Goal: Information Seeking & Learning: Learn about a topic

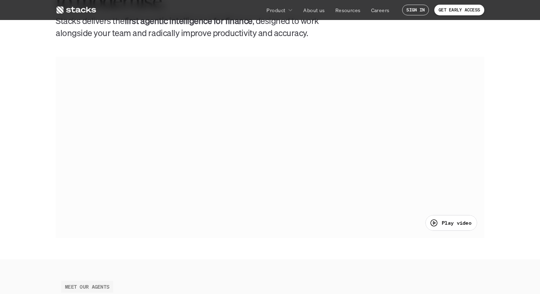
scroll to position [360, 0]
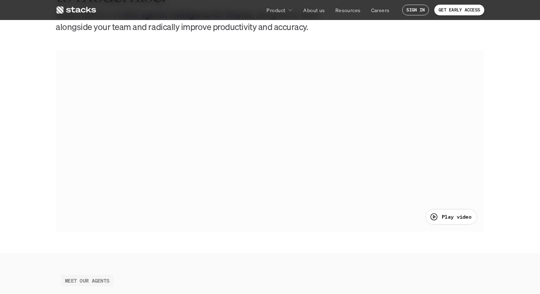
click at [455, 217] on p "Play video" at bounding box center [456, 216] width 30 height 7
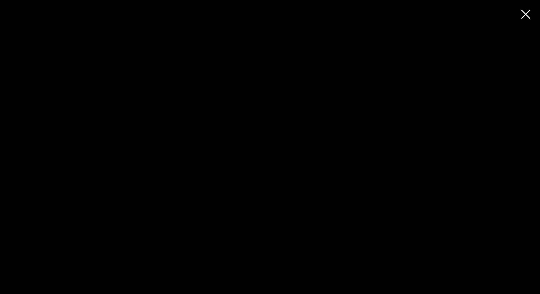
click at [121, 283] on div at bounding box center [270, 147] width 540 height 294
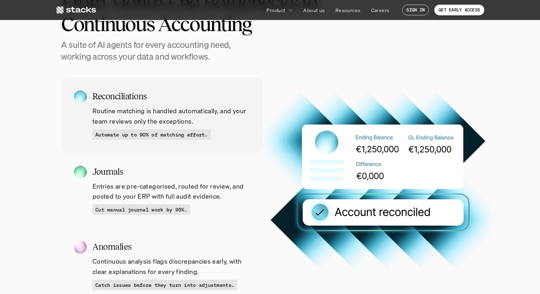
scroll to position [718, 0]
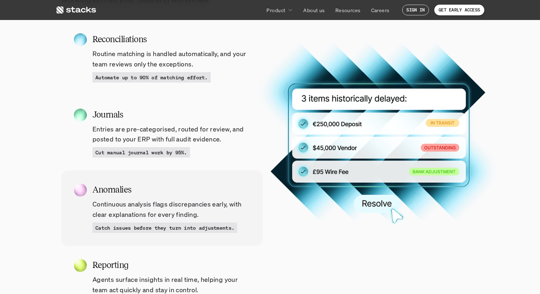
click at [99, 201] on p "Continuous analysis flags discrepancies early, with clear explanations for ever…" at bounding box center [170, 209] width 157 height 21
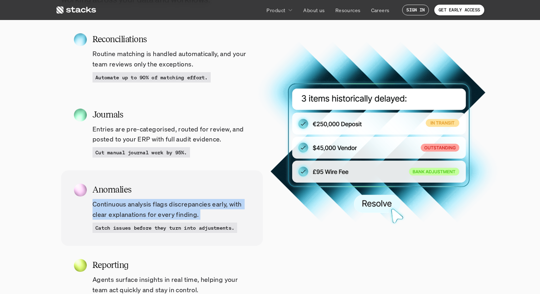
click at [99, 201] on p "Continuous analysis flags discrepancies early, with clear explanations for ever…" at bounding box center [170, 209] width 157 height 21
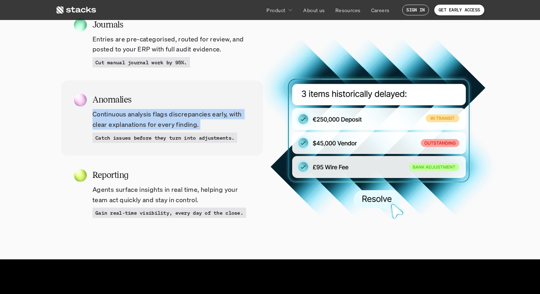
scroll to position [835, 0]
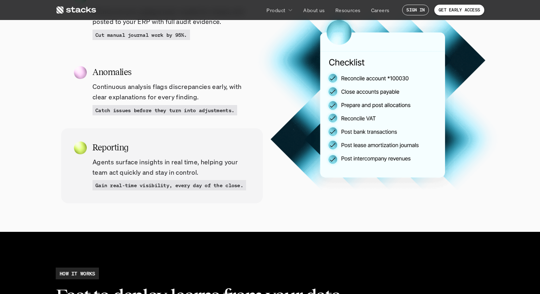
click at [136, 165] on p "Agents surface insights in real time, helping your team act quickly and stay in…" at bounding box center [170, 167] width 157 height 21
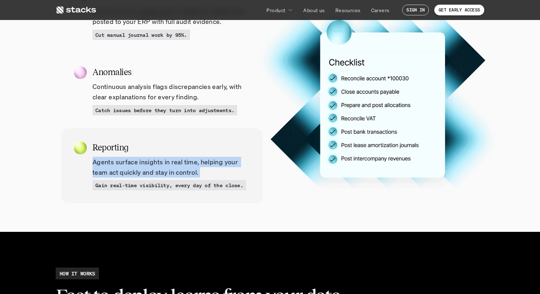
click at [136, 165] on p "Agents surface insights in real time, helping your team act quickly and stay in…" at bounding box center [170, 167] width 157 height 21
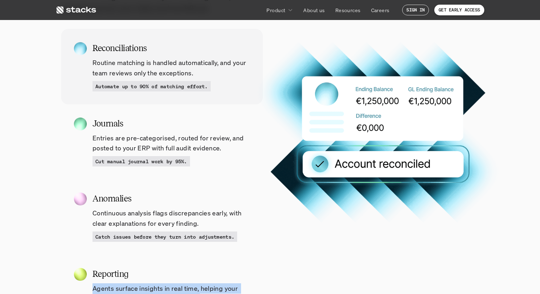
scroll to position [709, 0]
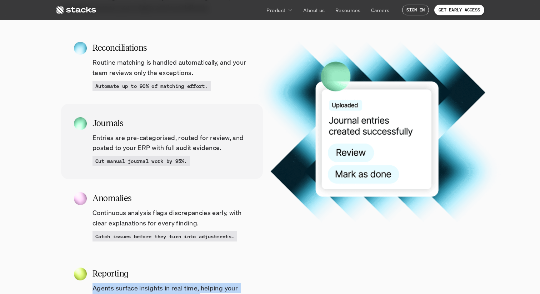
click at [397, 50] on img at bounding box center [378, 132] width 178 height 176
